Goal: Task Accomplishment & Management: Complete application form

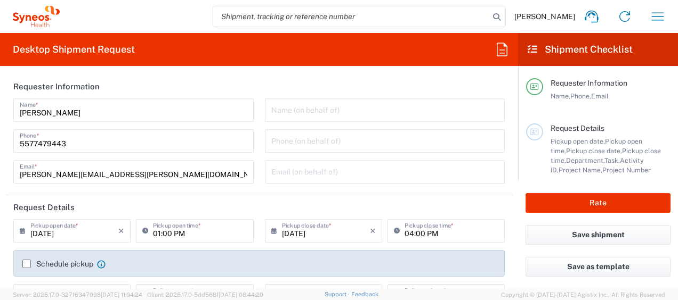
type input "[GEOGRAPHIC_DATA]"
type input "3110"
type input "IVH Mexico SA de CV"
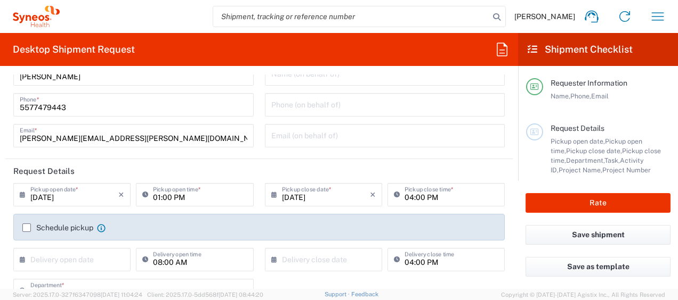
scroll to position [53, 0]
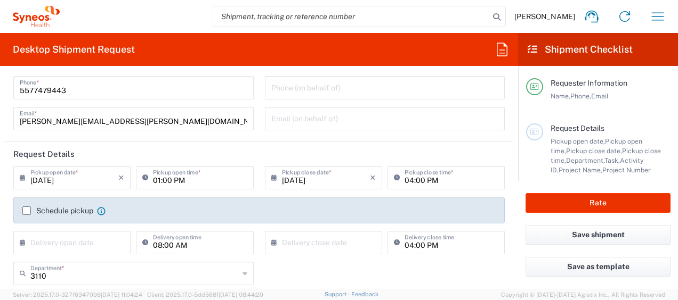
click at [88, 180] on input "[DATE]" at bounding box center [74, 177] width 88 height 19
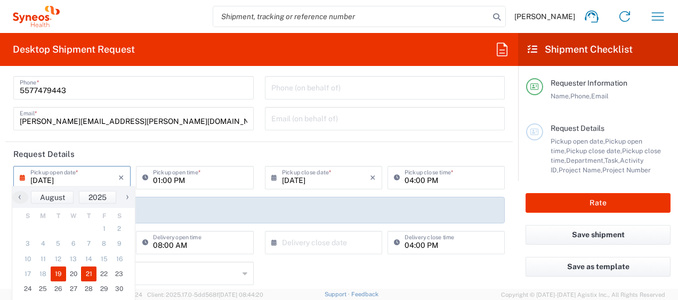
click at [88, 275] on span "21" at bounding box center [88, 274] width 15 height 15
type input "[DATE]"
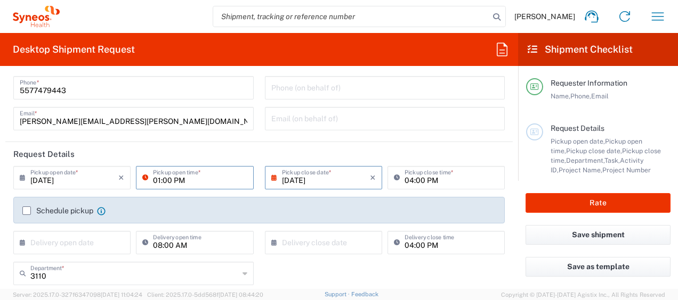
click at [193, 181] on input "01:00 PM" at bounding box center [200, 177] width 94 height 19
click at [201, 184] on input "9:00 PM" at bounding box center [200, 177] width 94 height 19
type input "09:00 AM"
click at [247, 150] on header "Request Details" at bounding box center [258, 154] width 507 height 24
click at [344, 173] on input "[DATE]" at bounding box center [326, 177] width 88 height 19
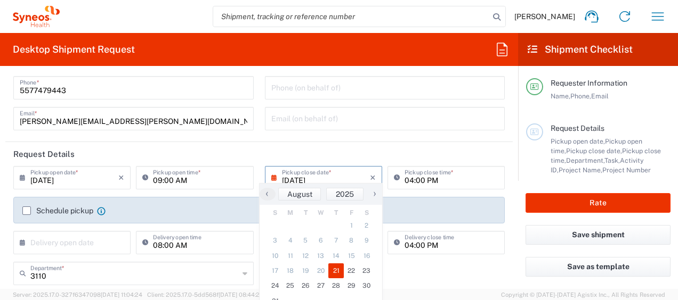
scroll to position [107, 0]
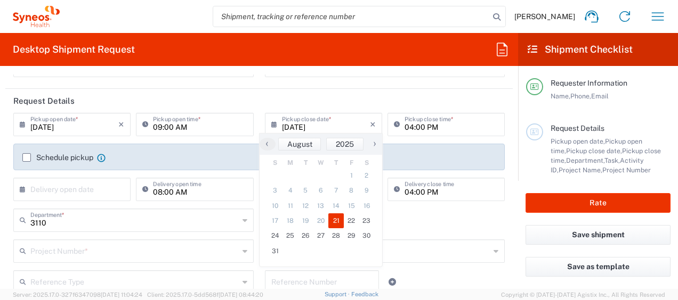
click at [438, 93] on header "Request Details" at bounding box center [258, 101] width 507 height 24
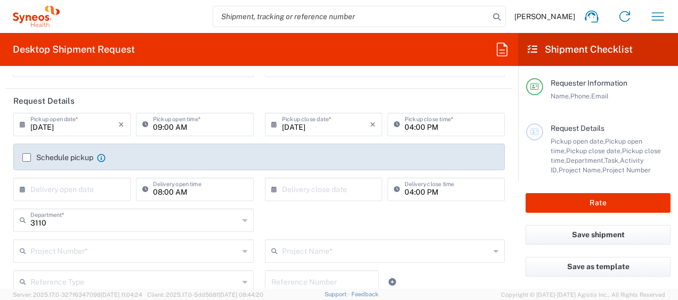
click at [26, 157] on label "Schedule pickup" at bounding box center [57, 157] width 71 height 9
click at [27, 158] on input "Schedule pickup" at bounding box center [27, 158] width 0 height 0
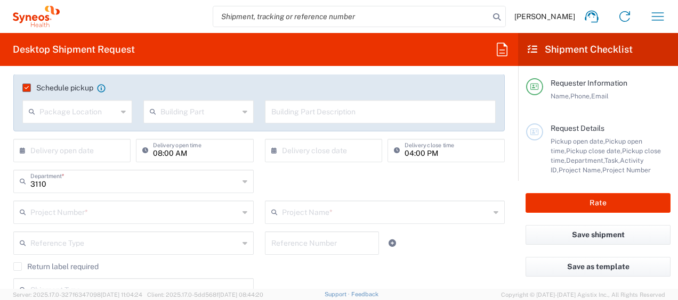
scroll to position [160, 0]
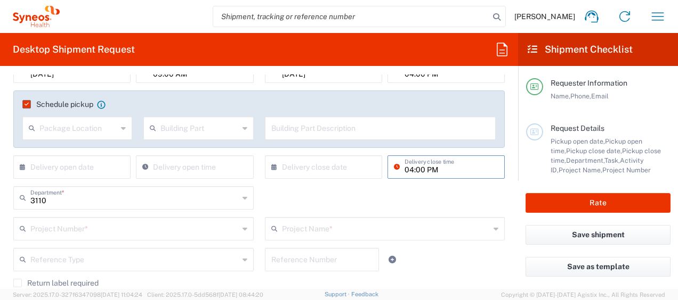
click at [444, 172] on input "04:00 PM" at bounding box center [451, 166] width 94 height 19
type input ":00 PM"
drag, startPoint x: 430, startPoint y: 168, endPoint x: 355, endPoint y: 164, distance: 75.2
click at [361, 166] on div "× Delivery close date Cancel Apply :00 PM Delivery close time" at bounding box center [385, 171] width 246 height 31
click at [403, 199] on div "3110 Department * 3110 3000 3100 3109 3111 3112 3125 3130 3135 3136 3150 3155 3…" at bounding box center [259, 201] width 502 height 31
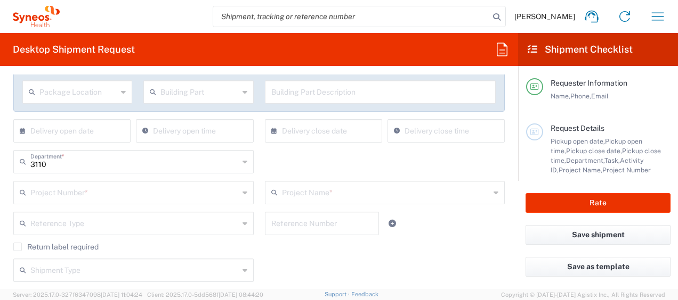
scroll to position [213, 0]
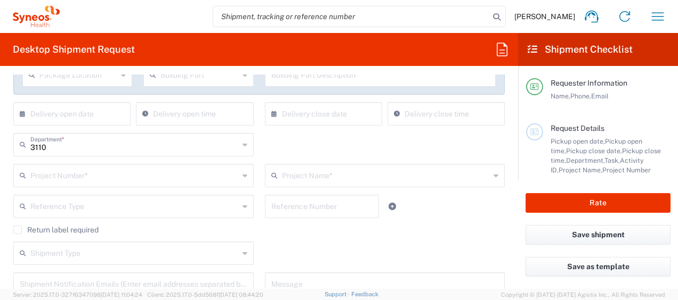
click at [138, 177] on input "text" at bounding box center [134, 175] width 208 height 19
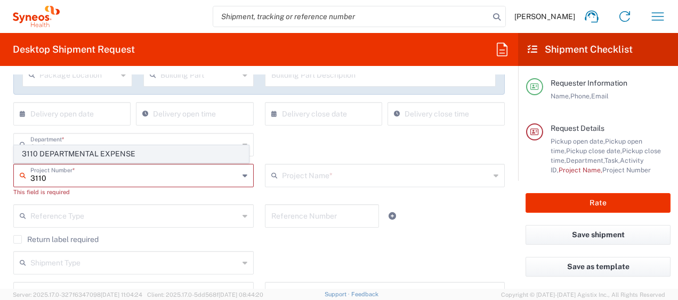
click at [128, 158] on span "3110 DEPARTMENTAL EXPENSE" at bounding box center [131, 154] width 234 height 17
type input "3110 DEPARTMENTAL EXPENSE"
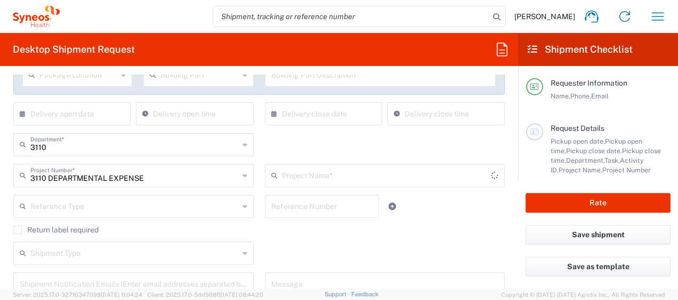
type input "3110 DEPARTMENTAL EXPENSE"
click at [379, 144] on div "3110 Department * 3110 3000 3100 3109 3111 3112 3125 3130 3135 3136 3150 3155 3…" at bounding box center [259, 148] width 502 height 31
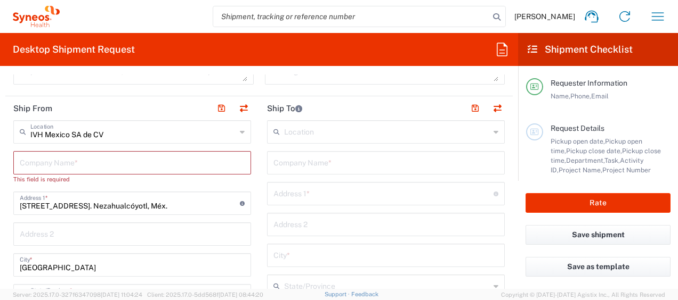
scroll to position [479, 0]
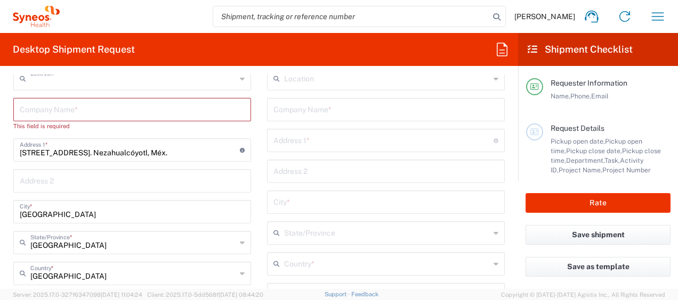
click at [71, 78] on input "text" at bounding box center [133, 78] width 206 height 19
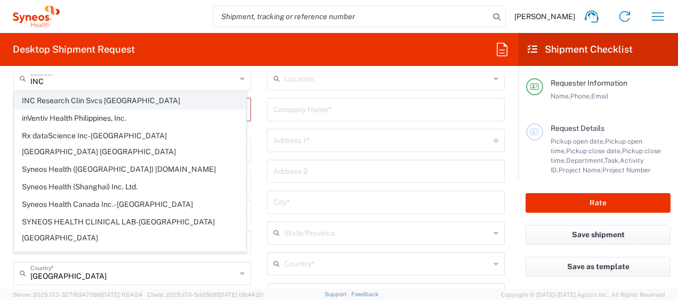
click at [168, 103] on span "INC Research Clin Svcs [GEOGRAPHIC_DATA]" at bounding box center [129, 101] width 231 height 17
type input "INC Research Clin Svcs [GEOGRAPHIC_DATA]"
type input "[STREET_ADDRESS][PERSON_NAME]"
type input "[GEOGRAPHIC_DATA], [GEOGRAPHIC_DATA]"
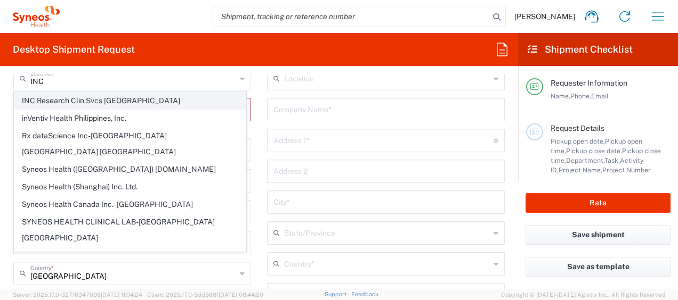
type input "Tlalnepantla"
type input "54060"
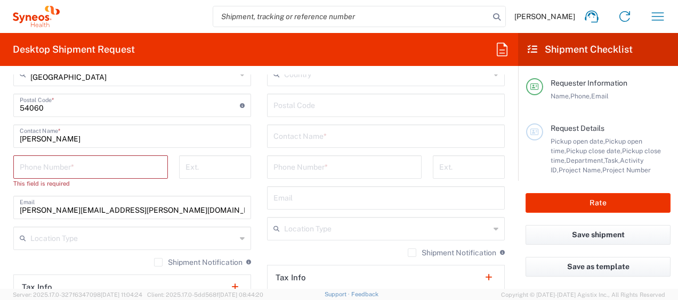
scroll to position [693, 0]
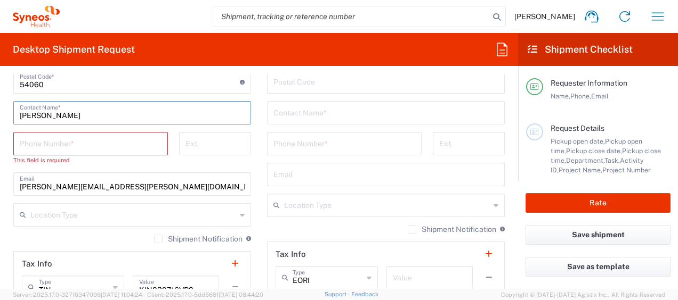
click at [123, 117] on input "[PERSON_NAME]" at bounding box center [132, 112] width 225 height 19
type input "[PERSON_NAME]"
click at [85, 148] on input "tel" at bounding box center [91, 143] width 142 height 19
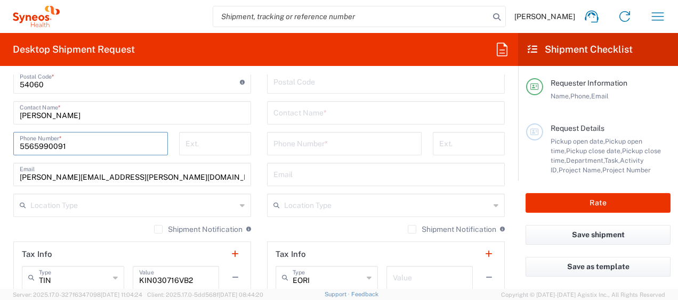
type input "5565990091"
drag, startPoint x: 169, startPoint y: 175, endPoint x: -2, endPoint y: 180, distance: 171.6
click at [0, 180] on html "[PERSON_NAME] Home Shipment estimator Shipment tracking Desktop shipment reques…" at bounding box center [339, 150] width 678 height 300
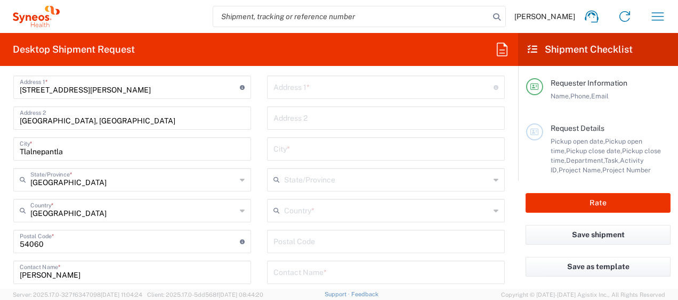
scroll to position [586, 0]
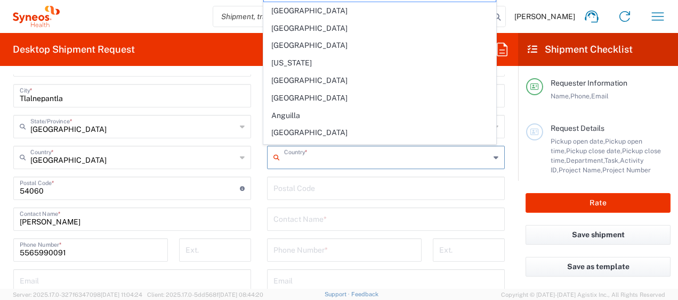
click at [345, 157] on input "text" at bounding box center [387, 157] width 206 height 19
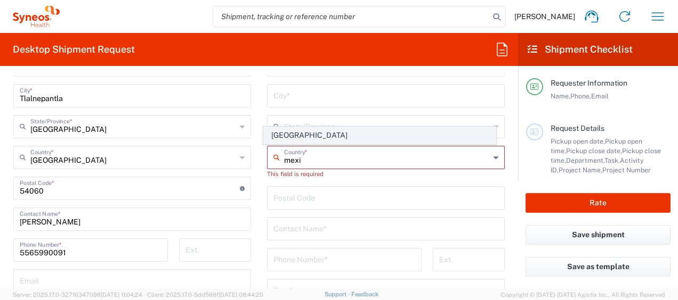
click at [337, 136] on span "[GEOGRAPHIC_DATA]" at bounding box center [379, 135] width 231 height 17
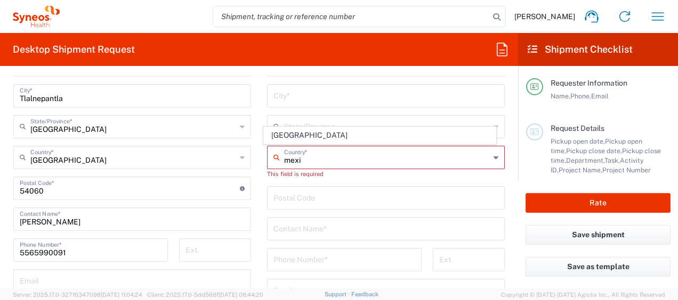
type input "[GEOGRAPHIC_DATA]"
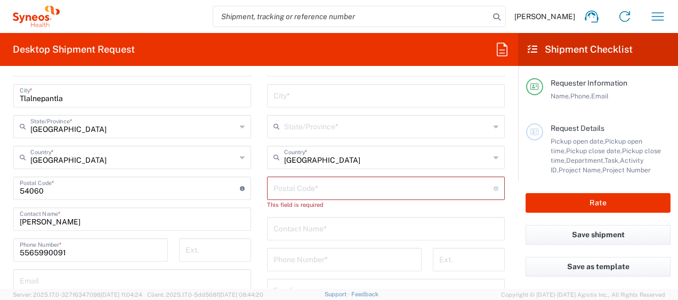
click at [308, 190] on input "undefined" at bounding box center [383, 187] width 220 height 19
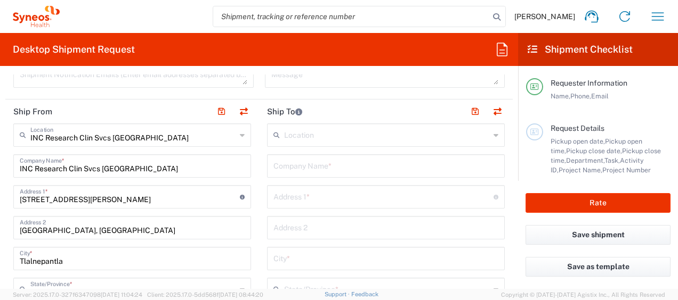
scroll to position [426, 0]
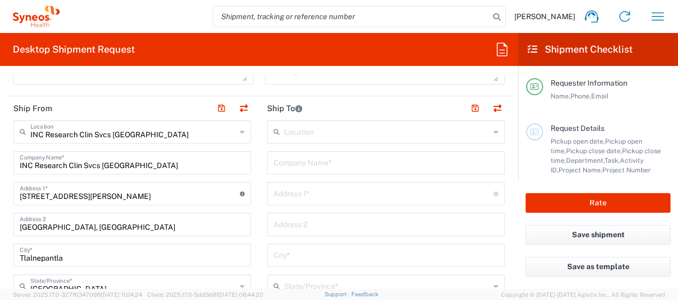
type input "57210"
click at [383, 133] on input "text" at bounding box center [387, 131] width 206 height 19
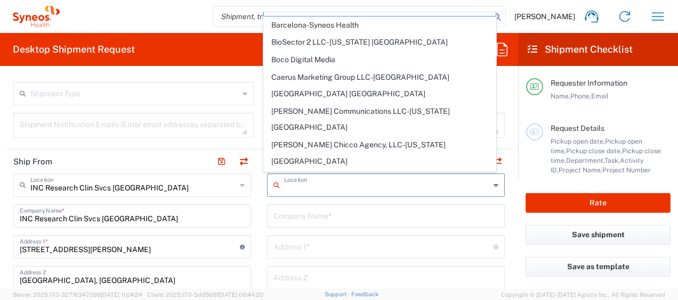
scroll to position [53, 0]
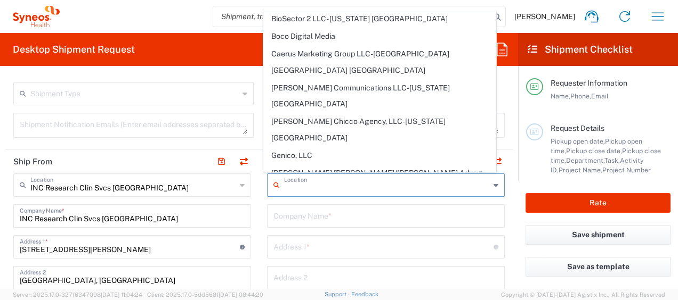
click at [238, 195] on div "INC Research Clin Svcs [GEOGRAPHIC_DATA] Location" at bounding box center [132, 185] width 238 height 23
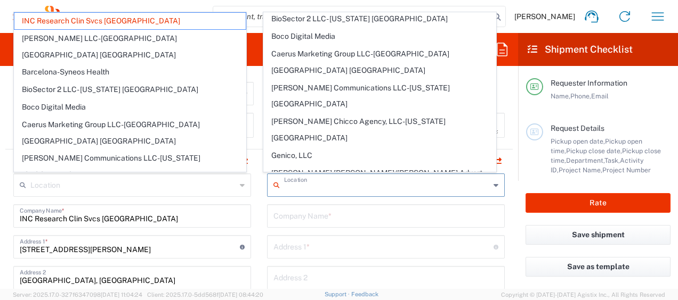
click at [286, 186] on input "text" at bounding box center [387, 184] width 206 height 19
type input "INC Research Clin Svcs [GEOGRAPHIC_DATA]"
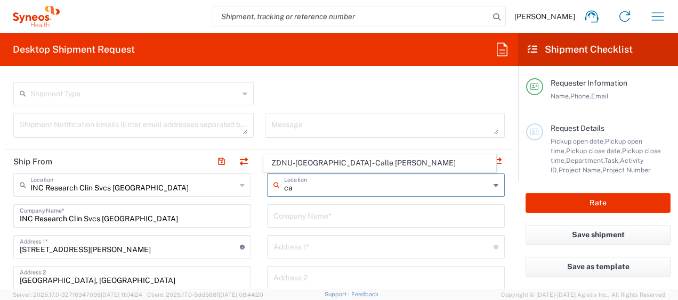
type input "c"
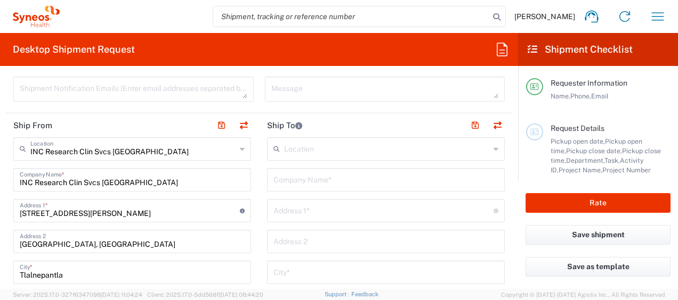
scroll to position [426, 0]
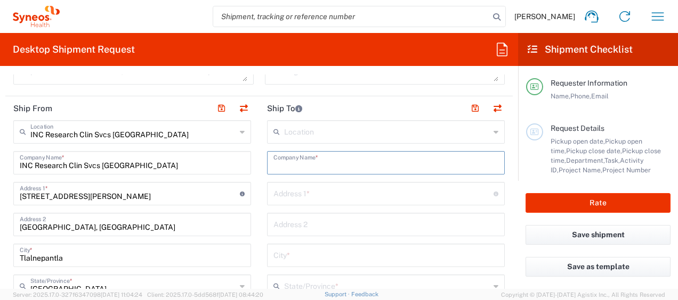
click at [343, 156] on input "text" at bounding box center [385, 162] width 225 height 19
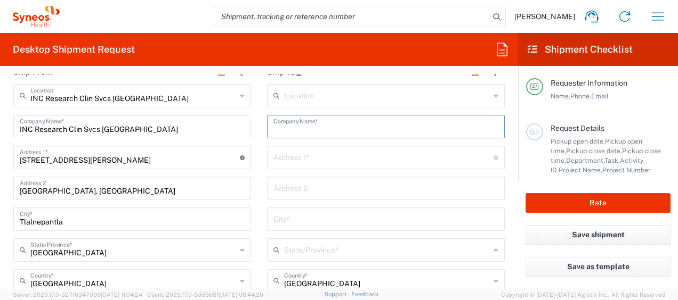
scroll to position [479, 0]
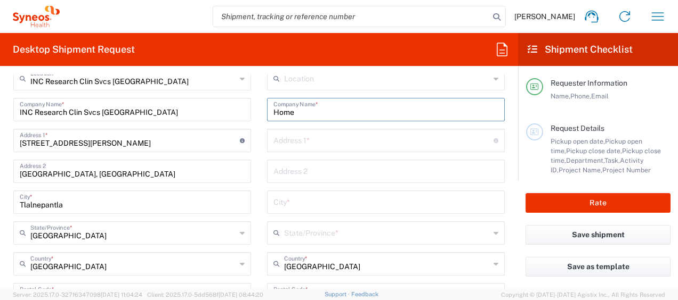
type input "Home"
click at [344, 143] on input "text" at bounding box center [383, 140] width 220 height 19
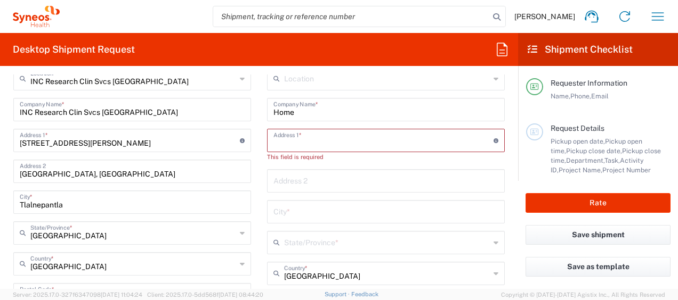
click at [309, 142] on input "text" at bounding box center [383, 140] width 220 height 19
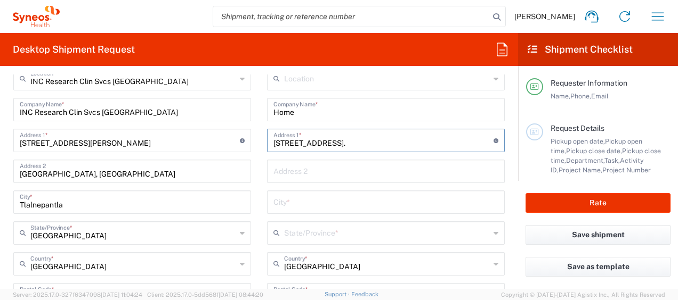
type input "[STREET_ADDRESS]."
click at [450, 183] on div "Location [PERSON_NAME] LLC-[GEOGRAPHIC_DATA] [GEOGRAPHIC_DATA] [GEOGRAPHIC_DATA…" at bounding box center [386, 291] width 238 height 448
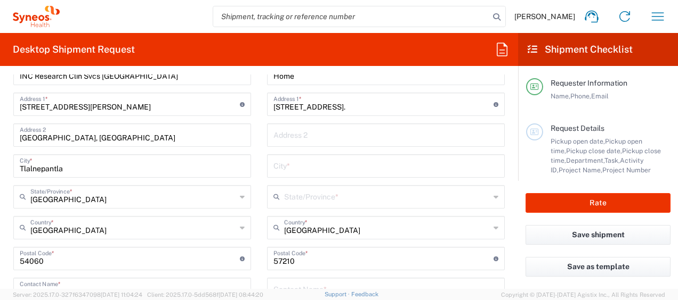
scroll to position [533, 0]
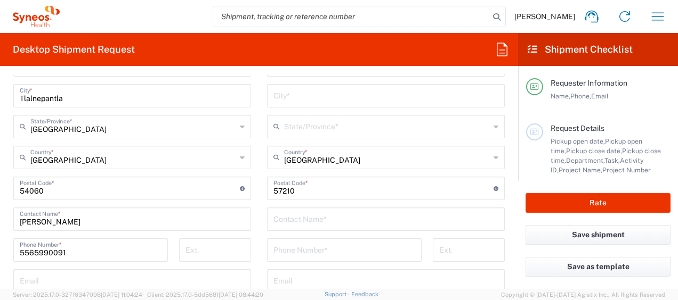
click at [392, 99] on input "text" at bounding box center [385, 95] width 225 height 19
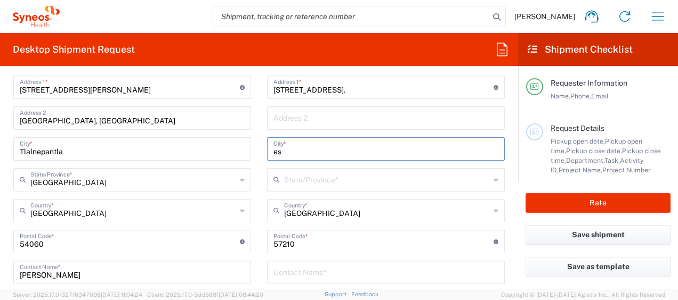
type input "e"
type input "[GEOGRAPHIC_DATA]"
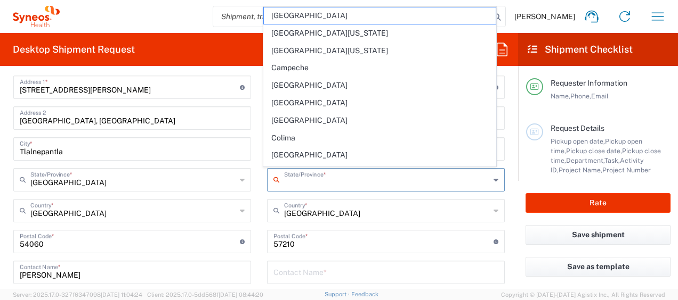
click at [412, 180] on input "text" at bounding box center [387, 179] width 206 height 19
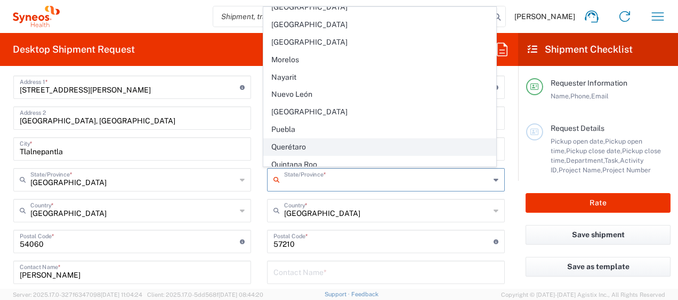
scroll to position [213, 0]
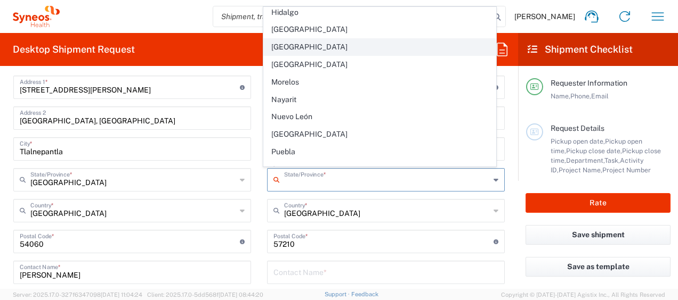
click at [313, 42] on span "[GEOGRAPHIC_DATA]" at bounding box center [379, 47] width 231 height 17
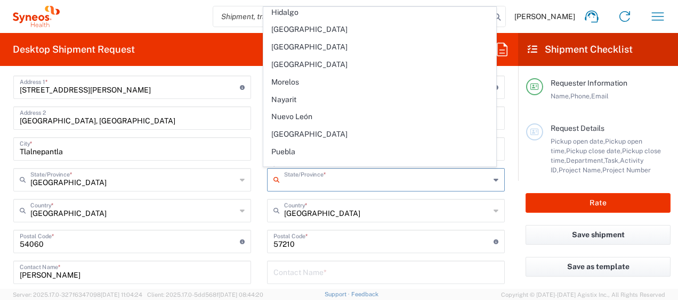
type input "[GEOGRAPHIC_DATA]"
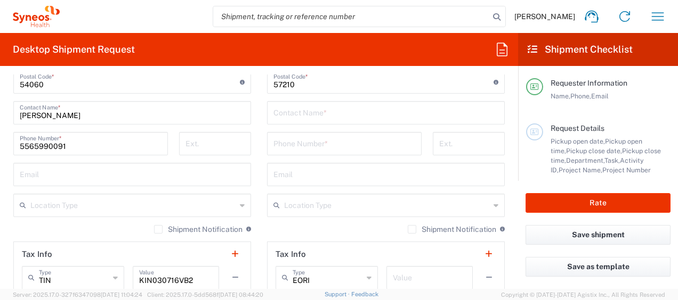
scroll to position [639, 0]
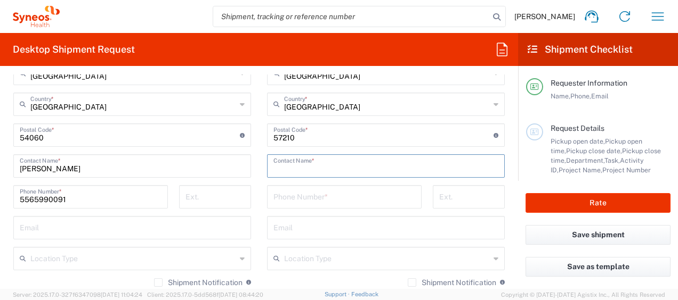
click at [330, 158] on input "text" at bounding box center [385, 165] width 225 height 19
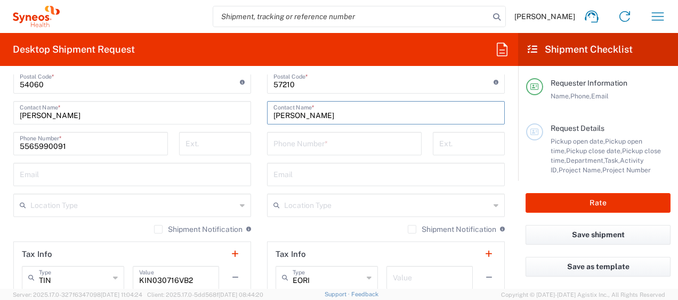
type input "[PERSON_NAME]"
click at [360, 150] on input "tel" at bounding box center [344, 143] width 142 height 19
type input "5577479443"
click at [259, 165] on main "Location [PERSON_NAME] LLC-[GEOGRAPHIC_DATA] [GEOGRAPHIC_DATA] [GEOGRAPHIC_DATA…" at bounding box center [386, 78] width 254 height 448
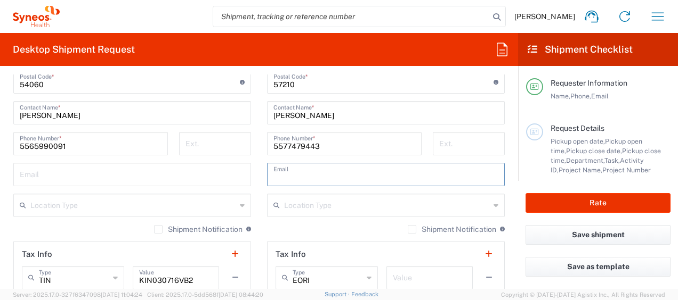
click at [289, 170] on input "text" at bounding box center [385, 174] width 225 height 19
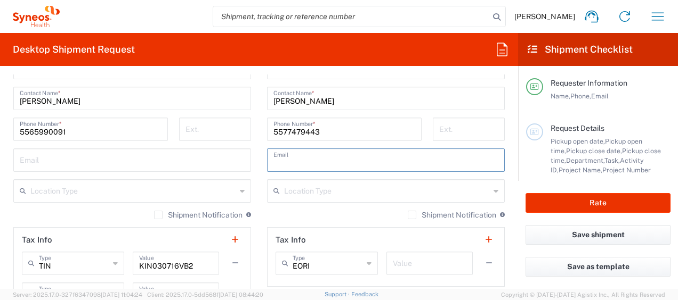
scroll to position [746, 0]
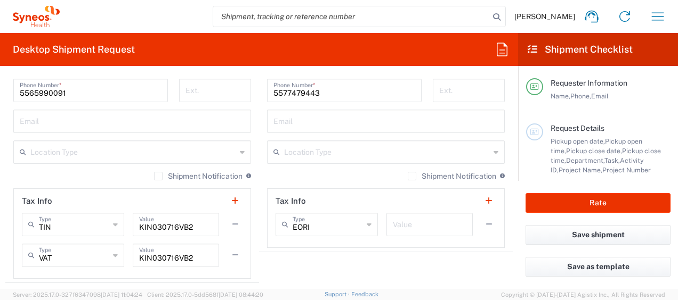
click at [507, 141] on form "Requester Information [PERSON_NAME] Name * [PHONE_NUMBER] Phone * [PERSON_NAME]…" at bounding box center [259, 182] width 518 height 215
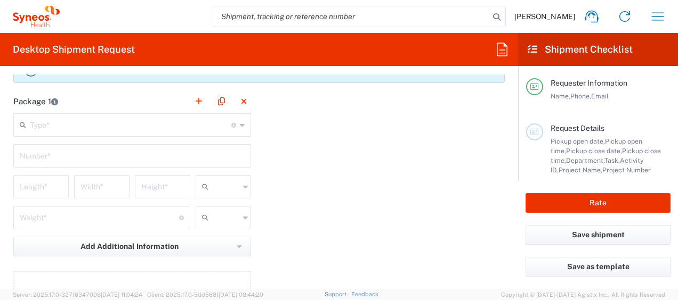
scroll to position [1012, 0]
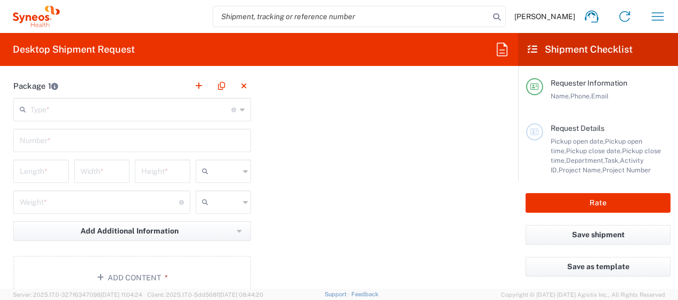
click at [143, 108] on input "text" at bounding box center [130, 109] width 201 height 19
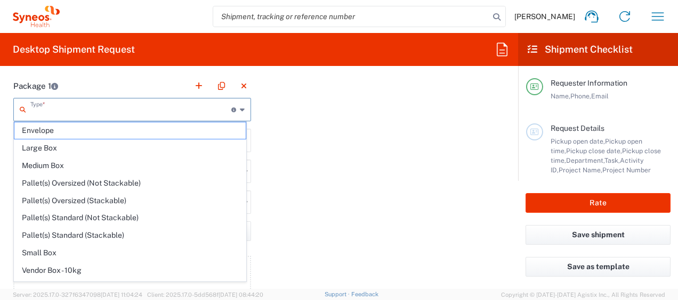
click at [55, 132] on span "Envelope" at bounding box center [129, 131] width 231 height 17
type input "Envelope"
type input "1"
type input "9.5"
type input "12.5"
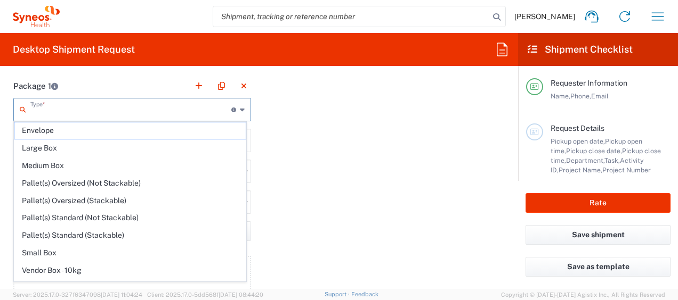
type input "0.25"
type input "in"
type input "0.45"
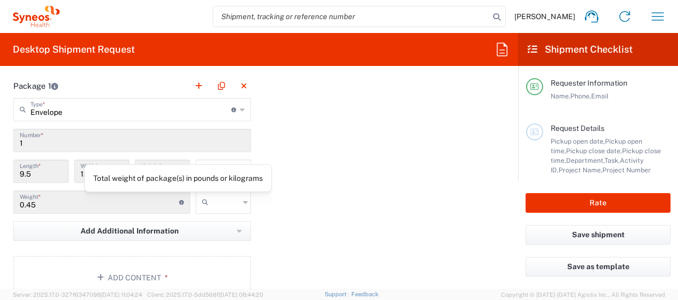
click at [213, 202] on input "text" at bounding box center [226, 202] width 27 height 17
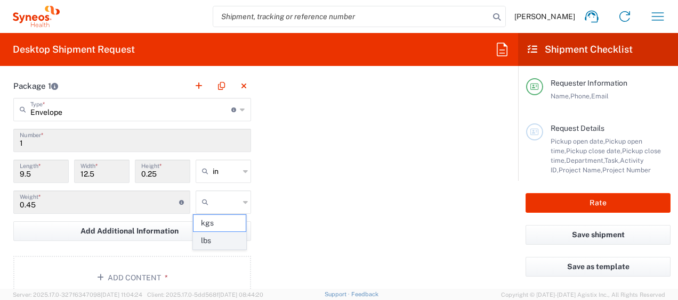
click at [223, 243] on span "lbs" at bounding box center [219, 241] width 52 height 17
type input "lbs"
click at [294, 194] on div "Package 1 Envelope Type * Material used to package goods Envelope Large Box Med…" at bounding box center [258, 191] width 507 height 234
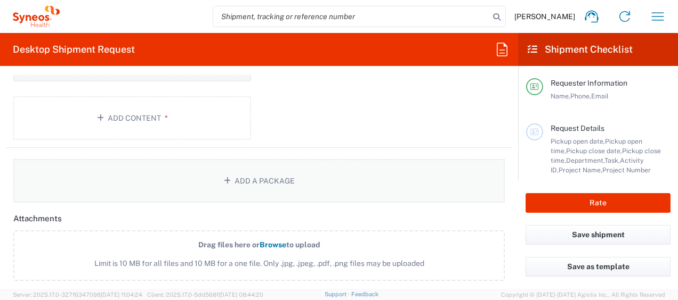
scroll to position [1119, 0]
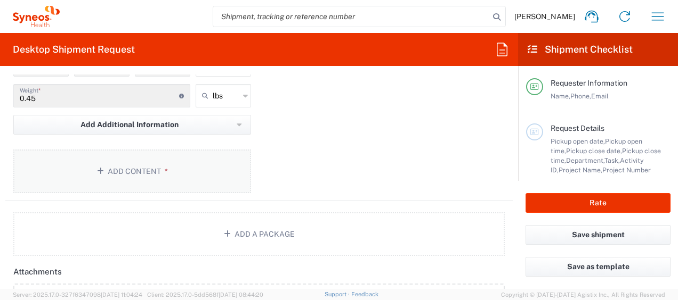
click at [104, 172] on icon "button" at bounding box center [102, 171] width 11 height 7
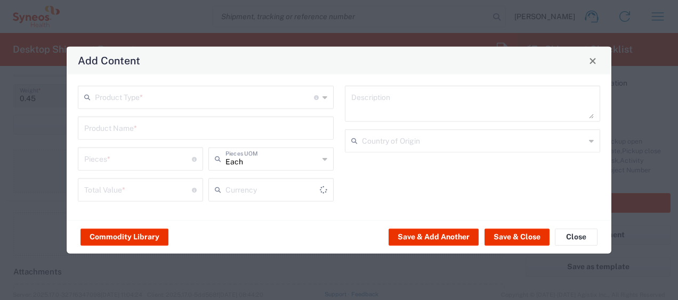
type input "US Dollar"
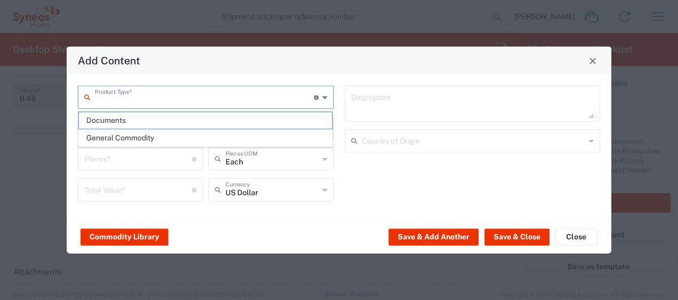
click at [290, 100] on input "text" at bounding box center [204, 96] width 219 height 19
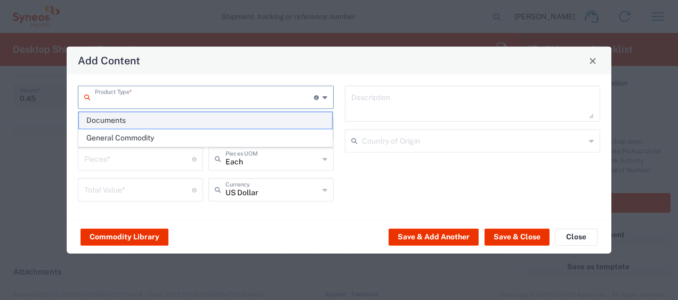
click at [105, 123] on span "Documents" at bounding box center [206, 120] width 254 height 17
type input "Documents"
type input "1"
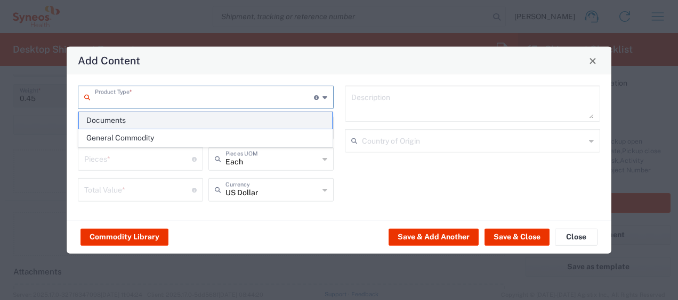
type textarea "Documents"
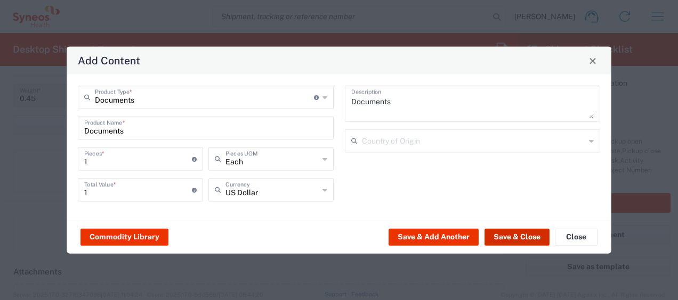
click at [516, 240] on button "Save & Close" at bounding box center [516, 237] width 65 height 17
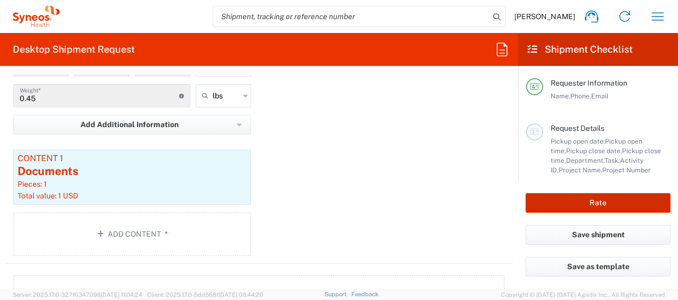
click at [596, 206] on button "Rate" at bounding box center [597, 203] width 145 height 20
type input "3110 DEPARTMENTAL EXPENSE"
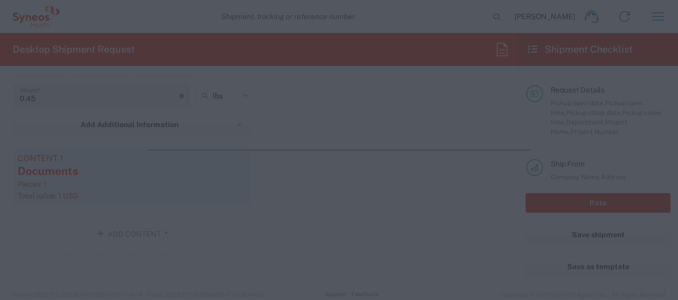
scroll to position [53, 0]
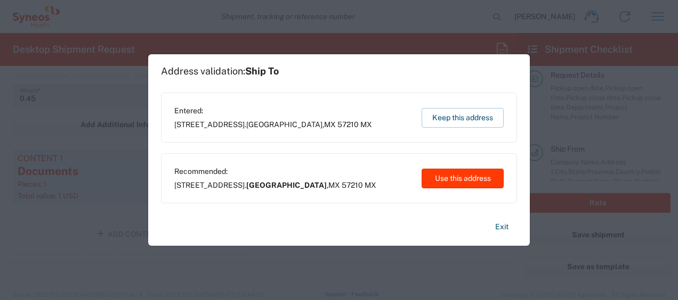
click at [453, 180] on button "Use this address" at bounding box center [462, 179] width 82 height 20
type input "[GEOGRAPHIC_DATA]"
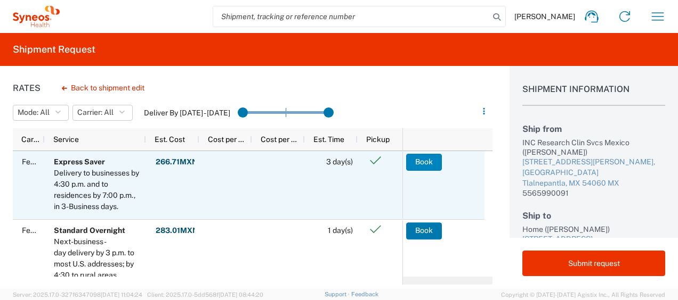
click at [427, 163] on button "Book" at bounding box center [424, 162] width 36 height 17
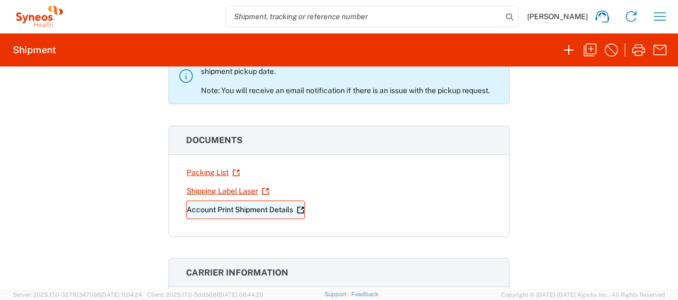
scroll to position [107, 0]
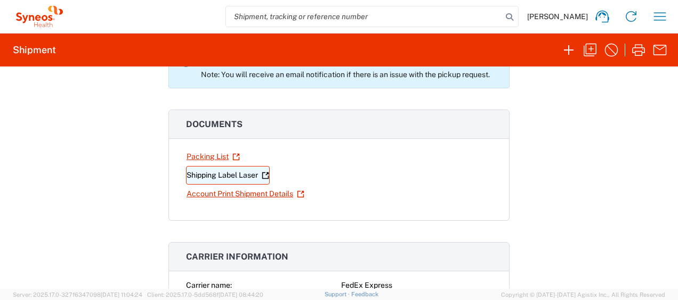
click at [226, 172] on link "Shipping Label Laser" at bounding box center [228, 175] width 84 height 19
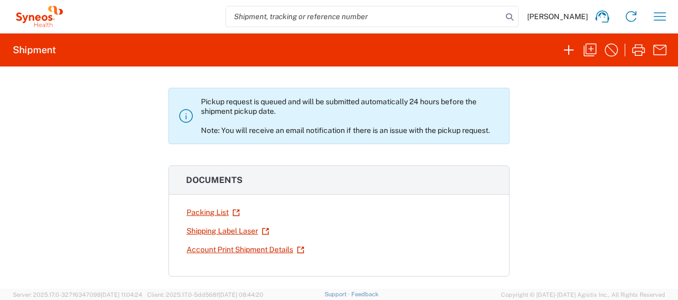
scroll to position [0, 0]
